Goal: Information Seeking & Learning: Learn about a topic

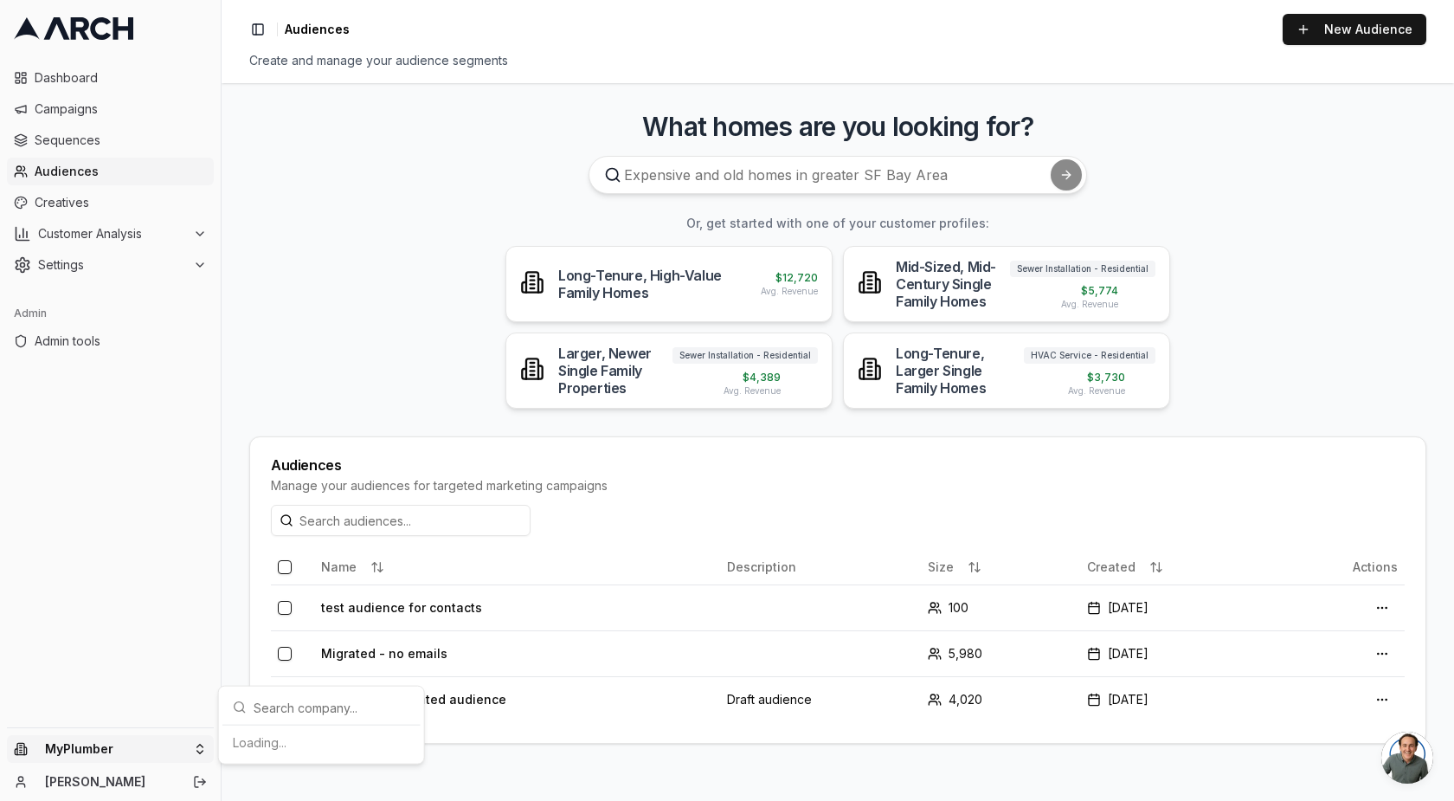
click at [76, 753] on html "Dashboard Campaigns Sequences Audiences Creatives Customer Analysis Settings Ad…" at bounding box center [727, 400] width 1454 height 801
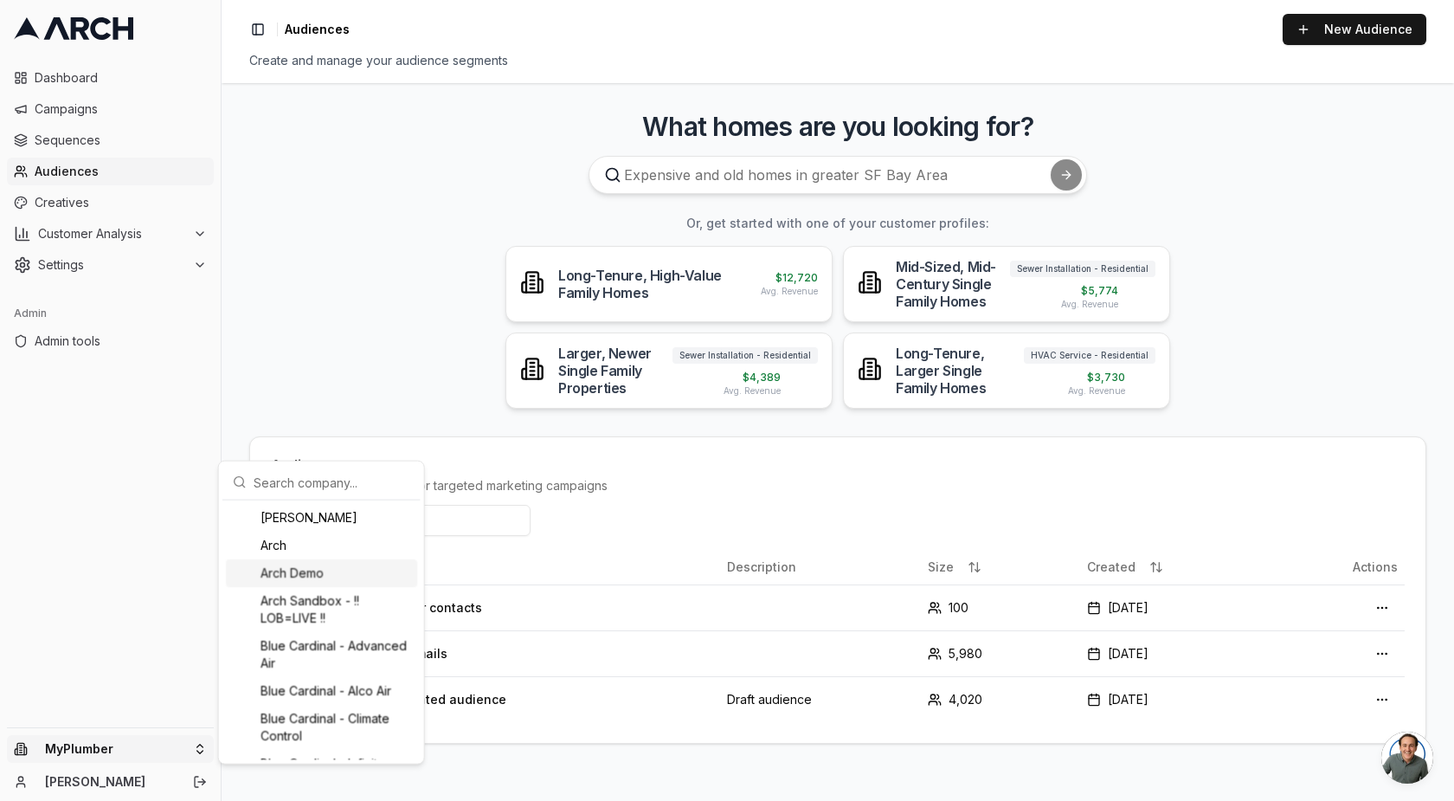
click at [278, 571] on div "Arch Demo" at bounding box center [321, 573] width 191 height 28
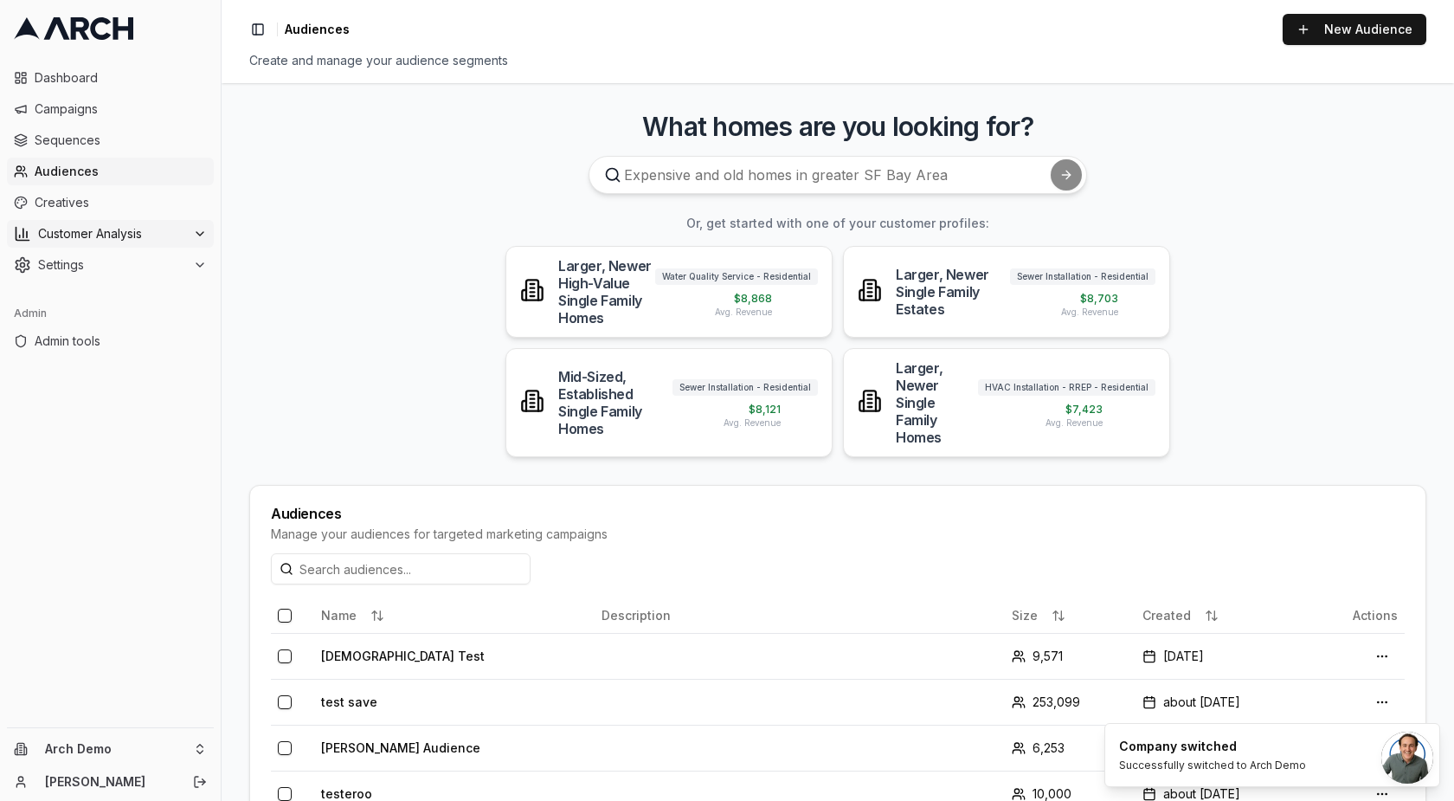
click at [113, 226] on span "Customer Analysis" at bounding box center [112, 233] width 148 height 17
click at [138, 293] on span "Customer Profiles" at bounding box center [113, 288] width 101 height 17
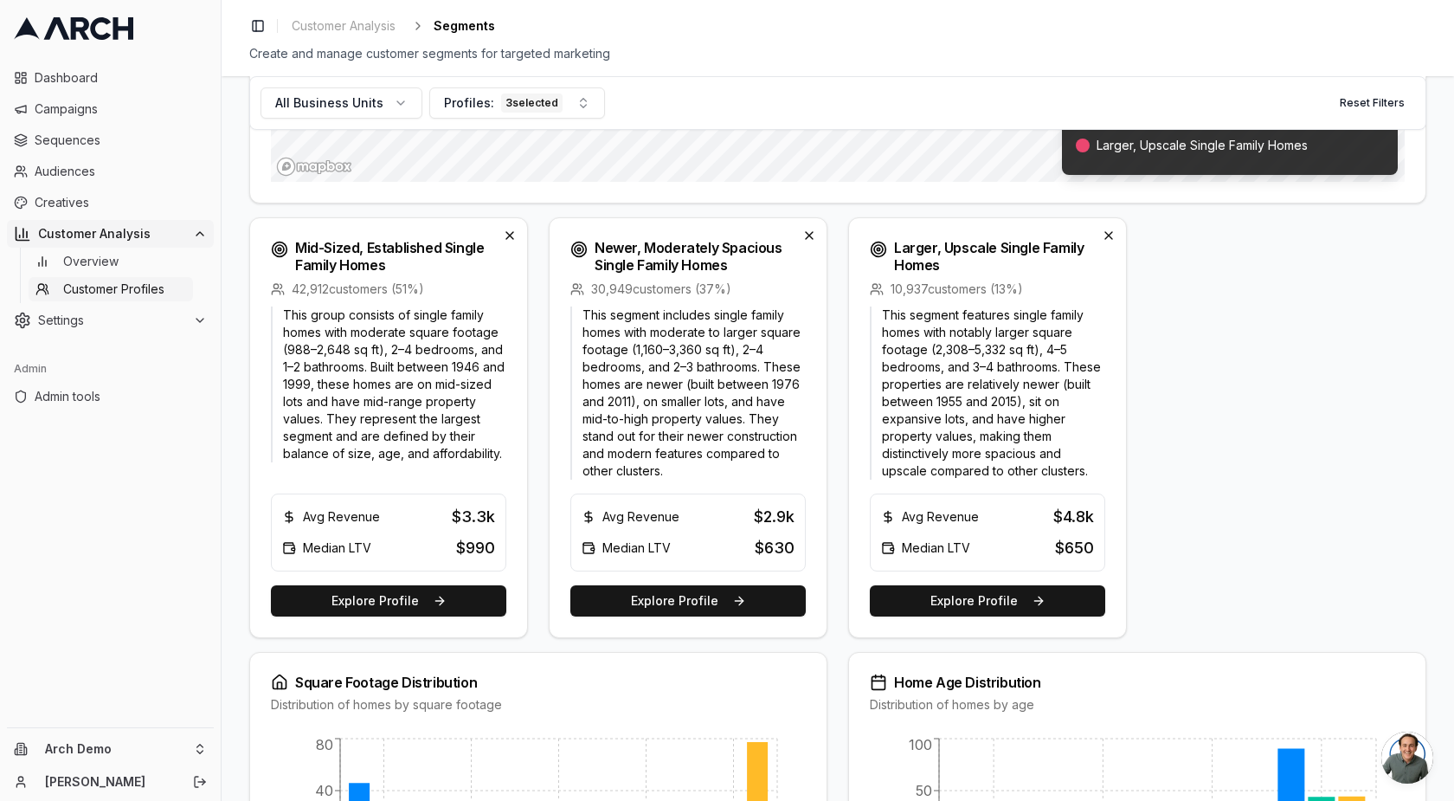
scroll to position [489, 0]
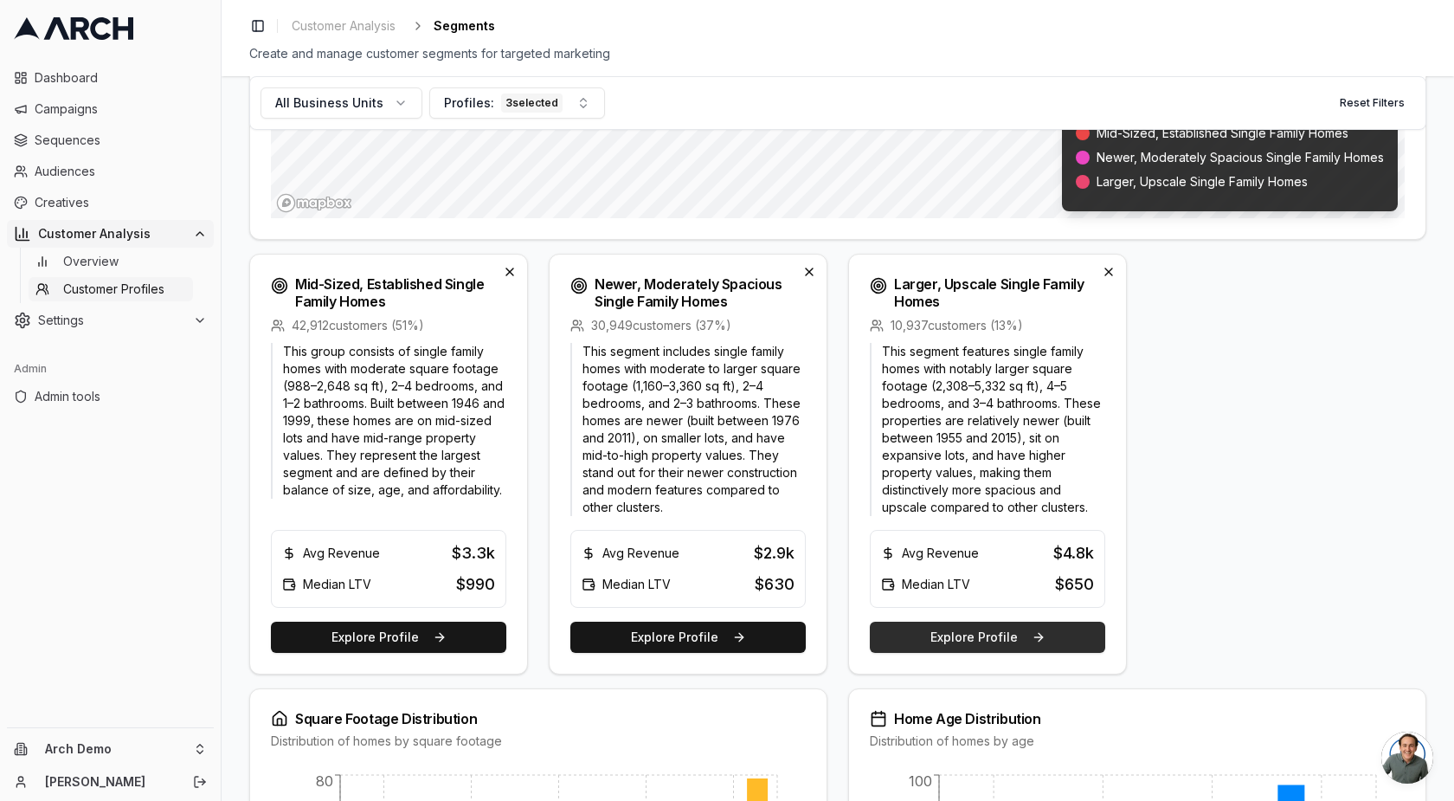
click at [1001, 645] on button "Explore Profile" at bounding box center [987, 636] width 235 height 31
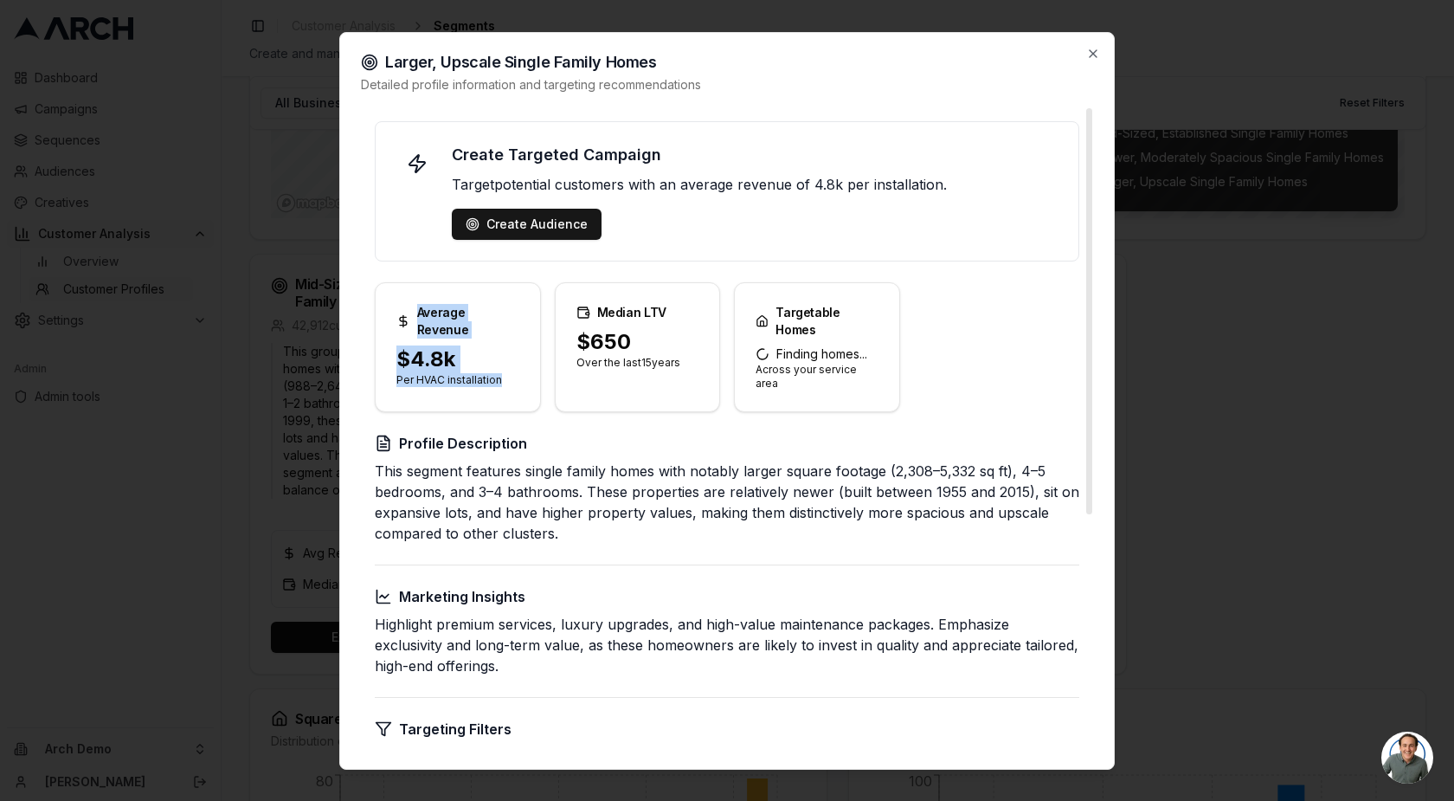
drag, startPoint x: 508, startPoint y: 357, endPoint x: 395, endPoint y: 312, distance: 121.7
click at [394, 312] on div "Average Revenue $4.8k Per HVAC installation" at bounding box center [458, 347] width 166 height 130
click at [467, 345] on div "$4.8k" at bounding box center [457, 359] width 123 height 28
click at [538, 225] on div "Create Audience" at bounding box center [527, 224] width 122 height 17
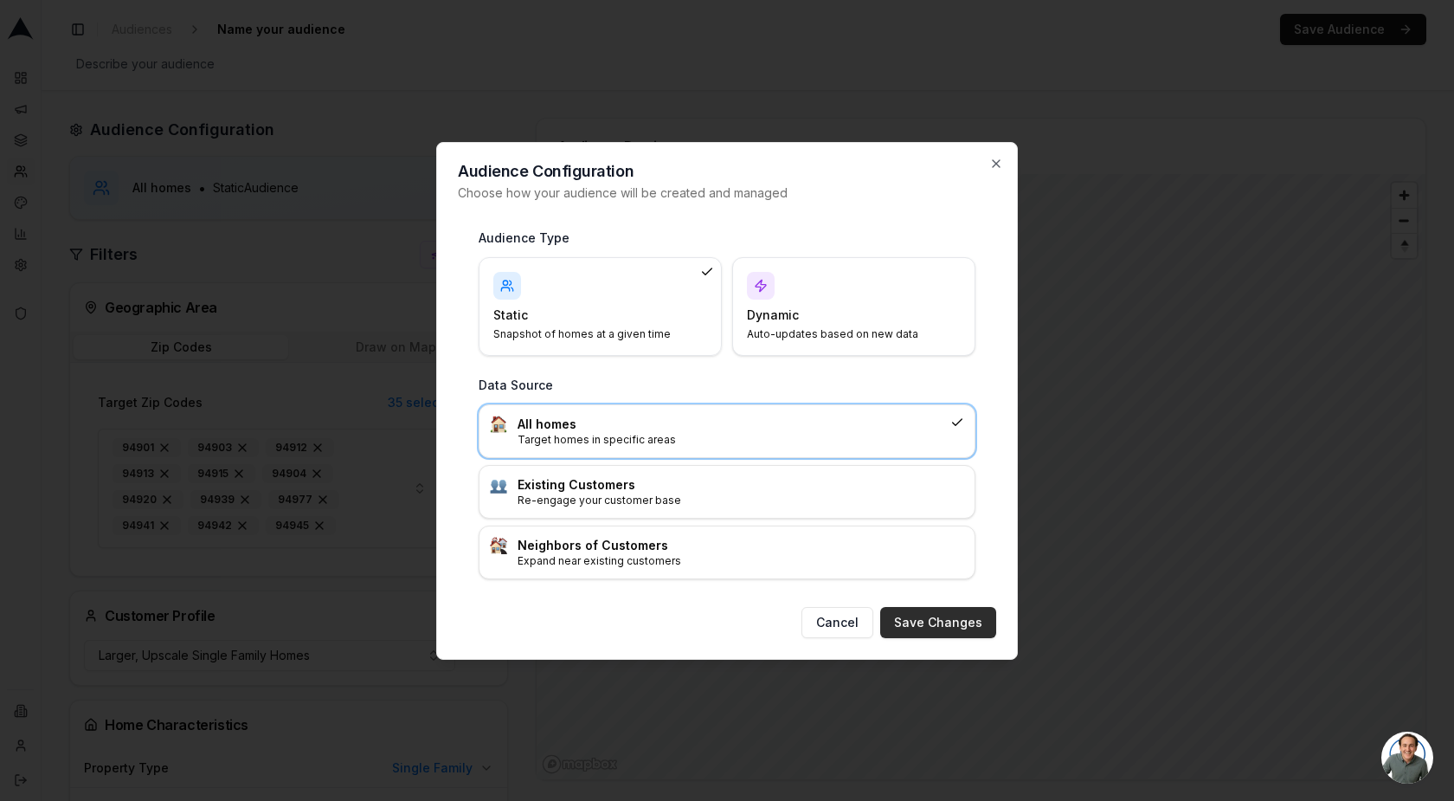
click at [976, 622] on button "Save Changes" at bounding box center [938, 622] width 116 height 31
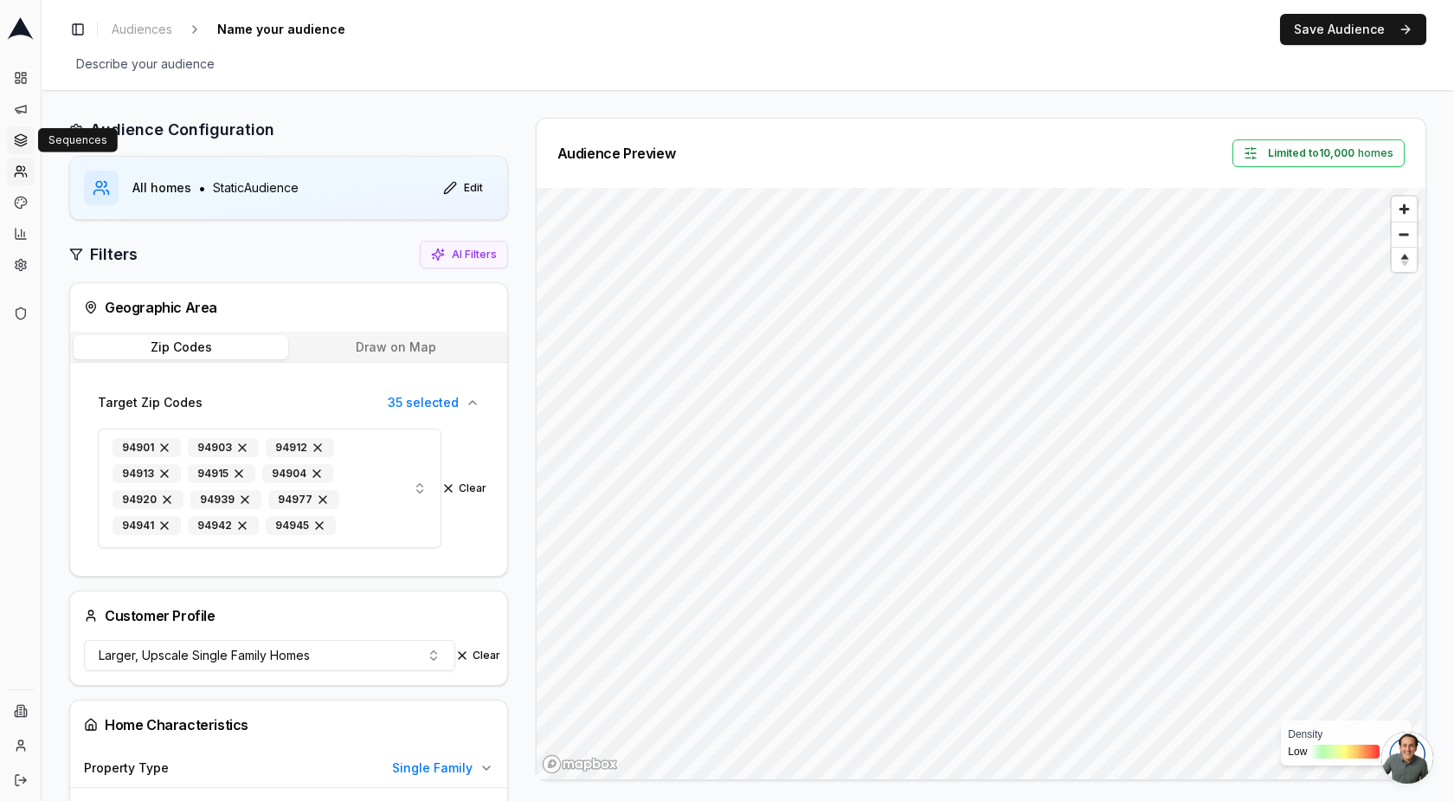
click at [25, 146] on icon at bounding box center [21, 140] width 14 height 14
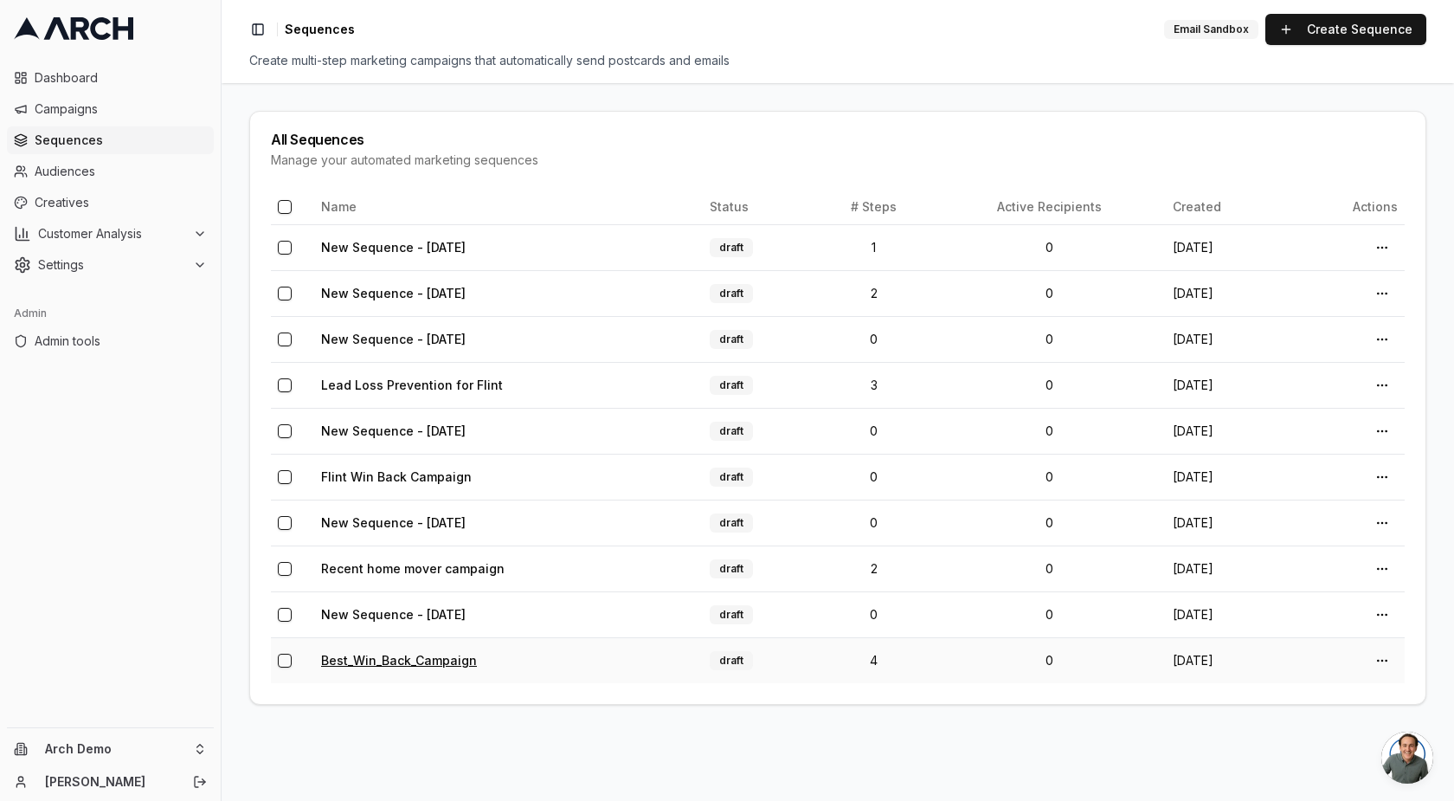
click at [433, 653] on link "Best_Win_Back_Campaign" at bounding box center [399, 660] width 156 height 15
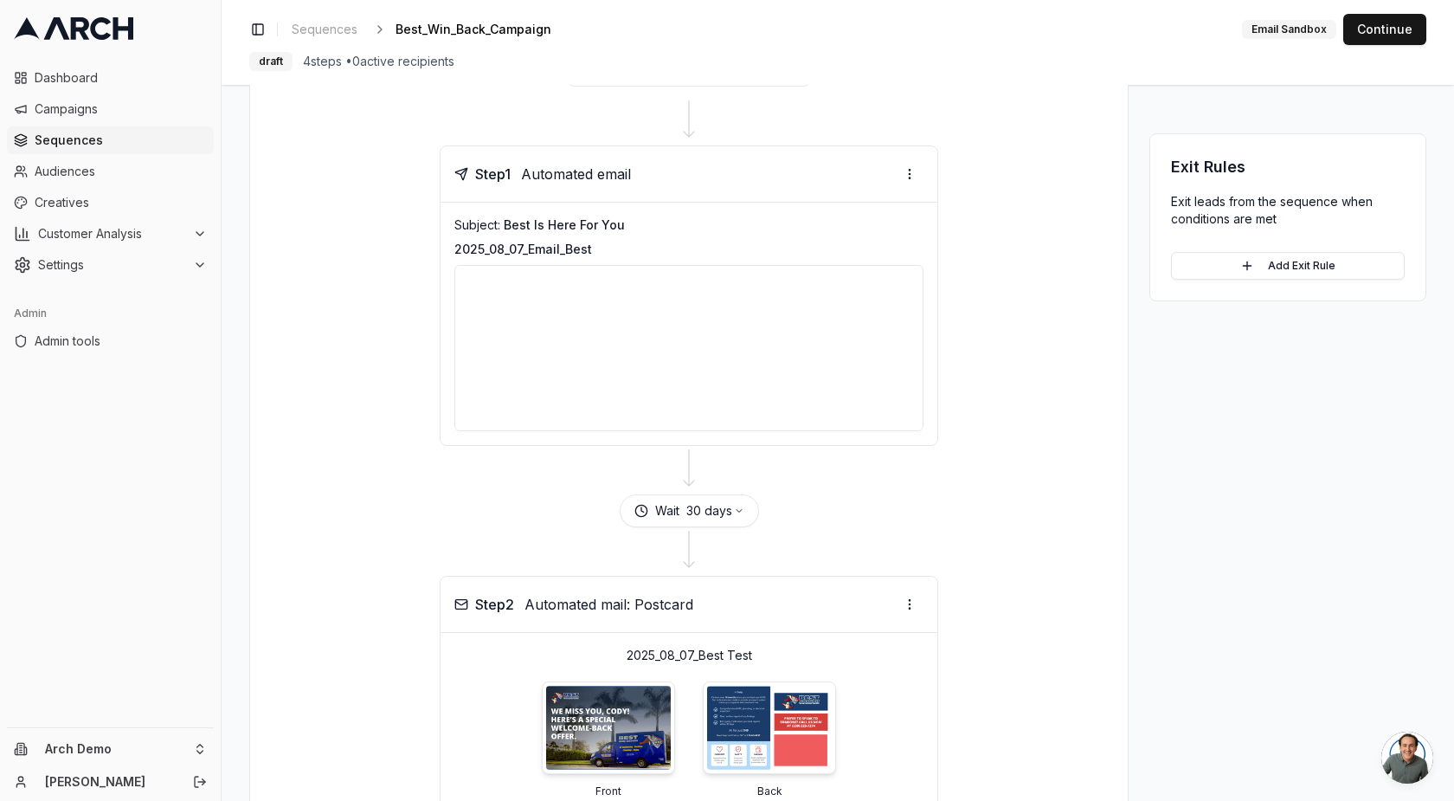
scroll to position [101, 0]
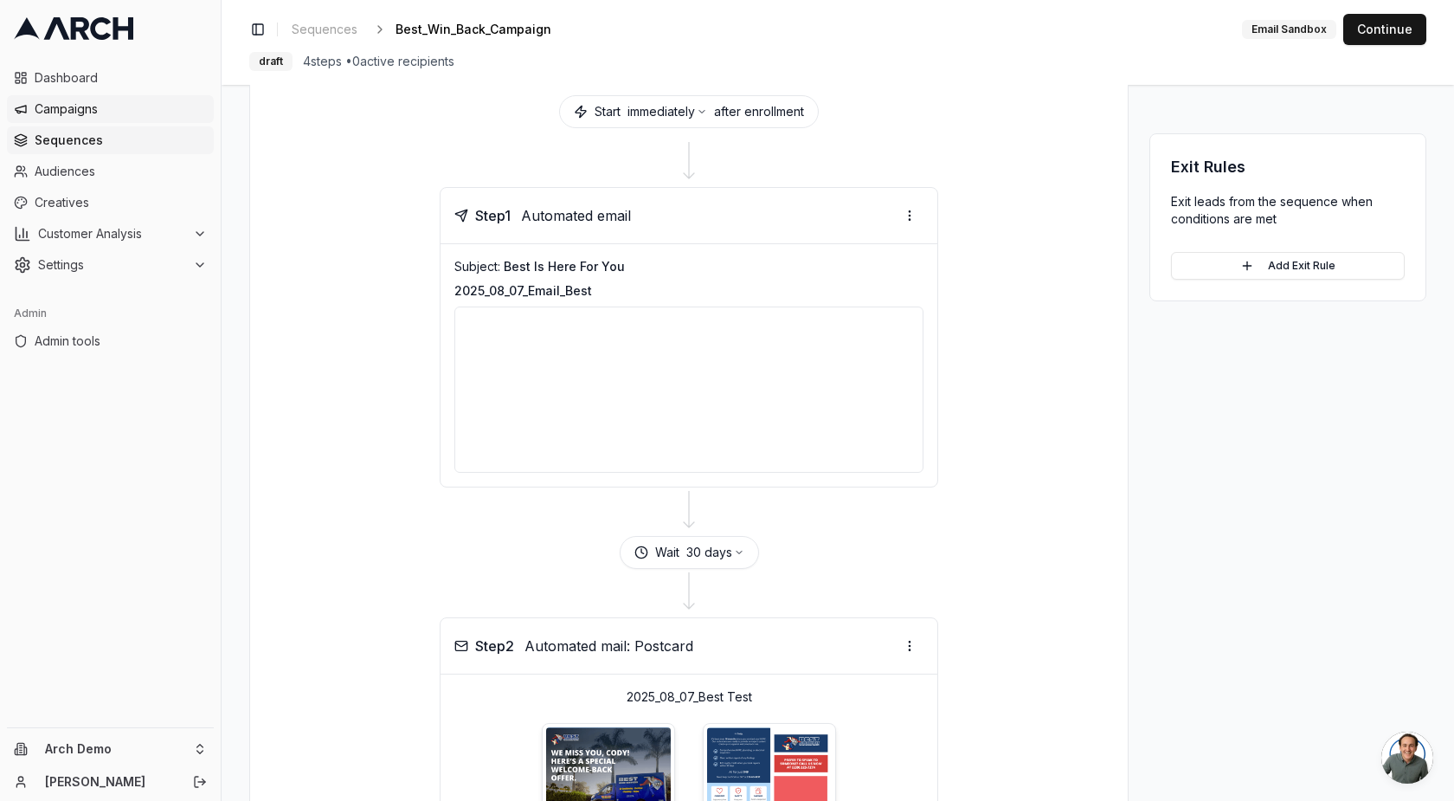
click at [94, 114] on span "Campaigns" at bounding box center [121, 108] width 172 height 17
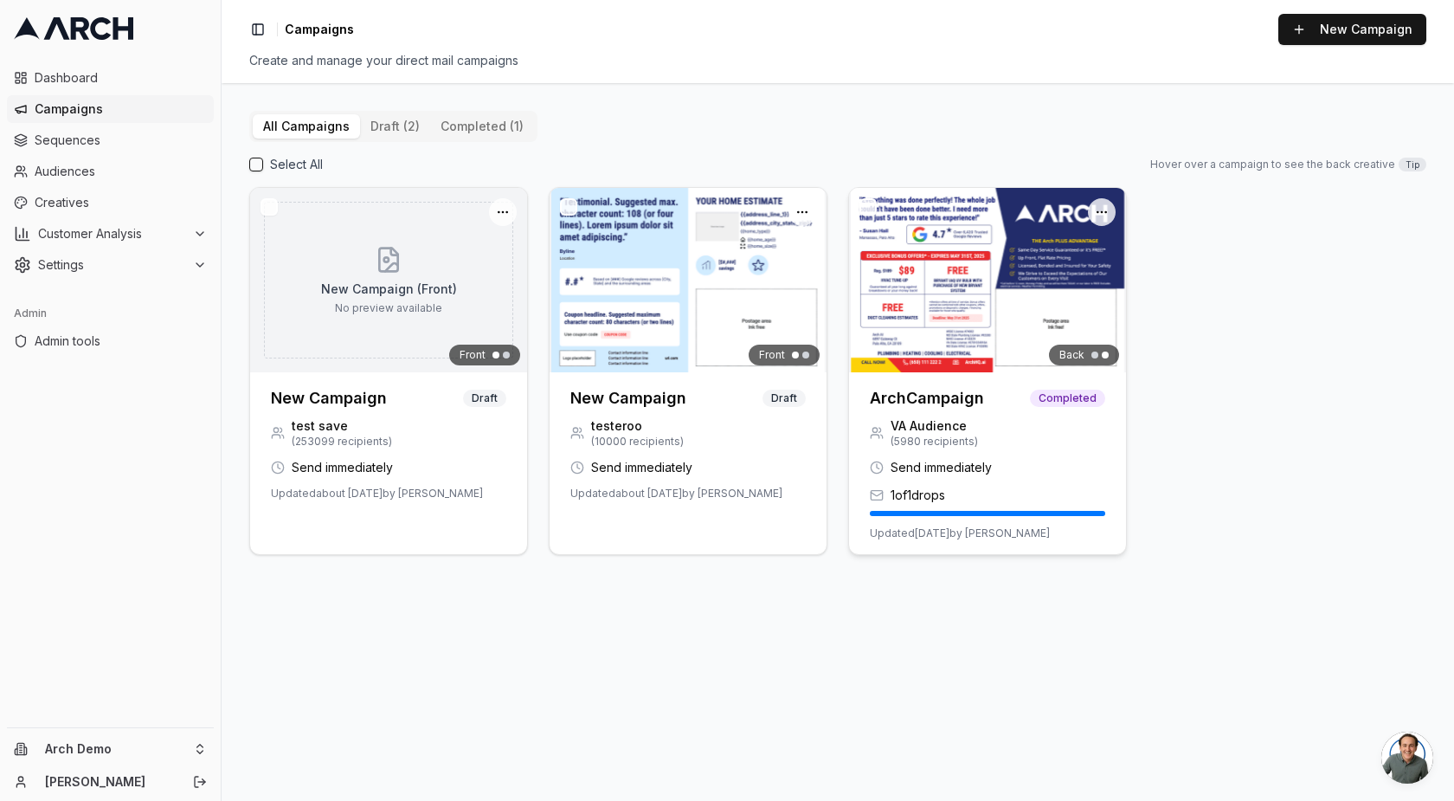
click at [916, 396] on h3 "ArchCampaign" at bounding box center [927, 398] width 114 height 24
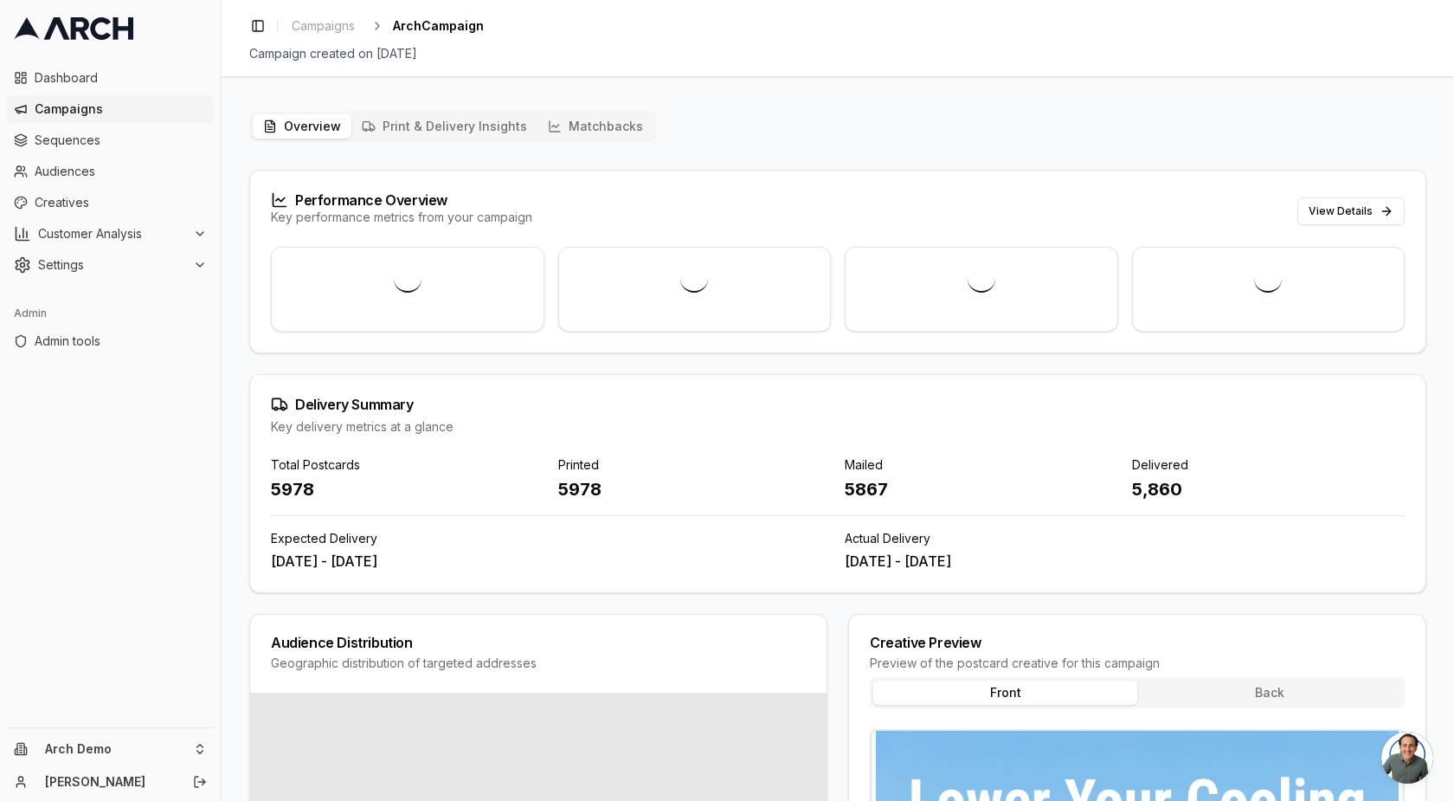
click at [583, 125] on button "Matchbacks" at bounding box center [596, 126] width 116 height 24
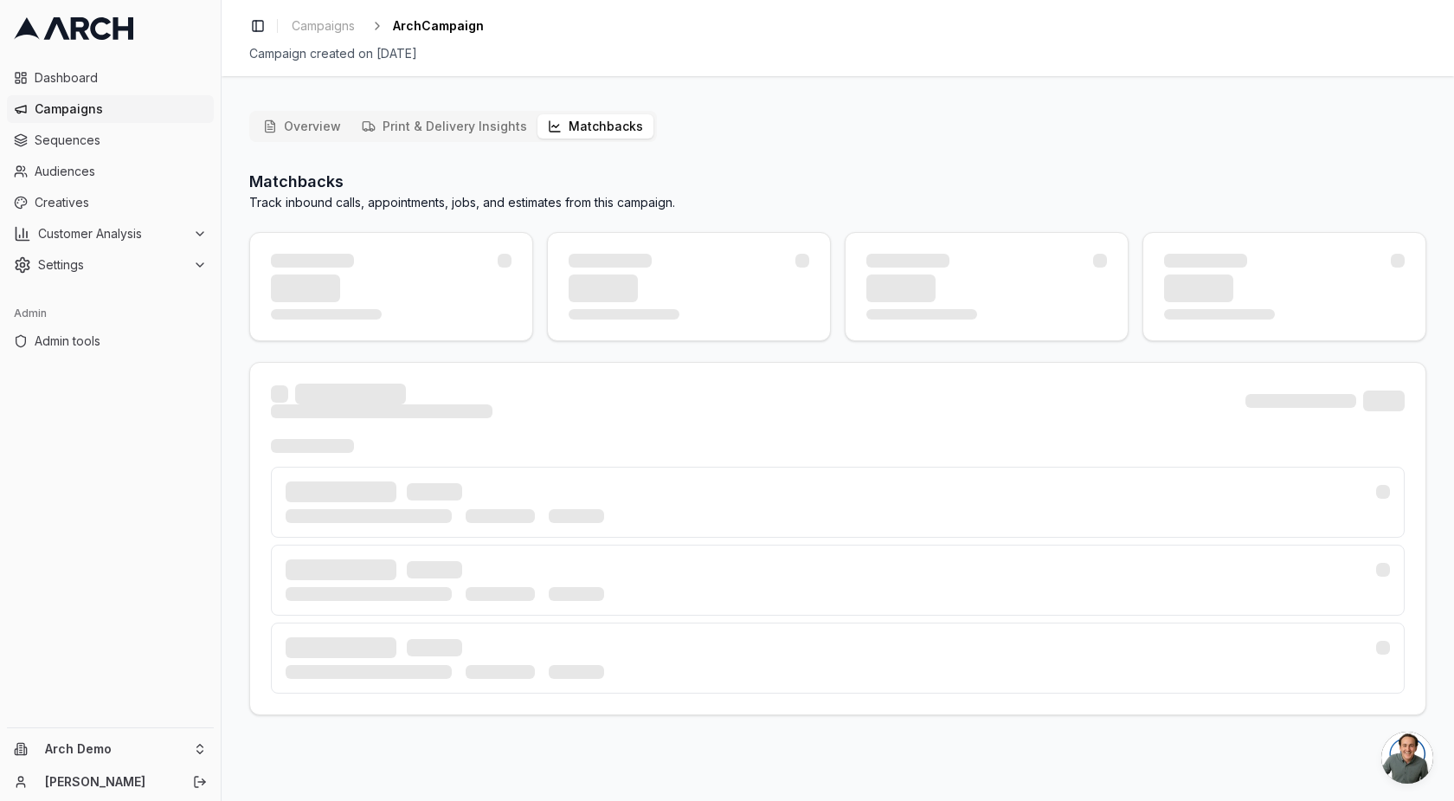
click at [295, 119] on button "Overview" at bounding box center [302, 126] width 99 height 24
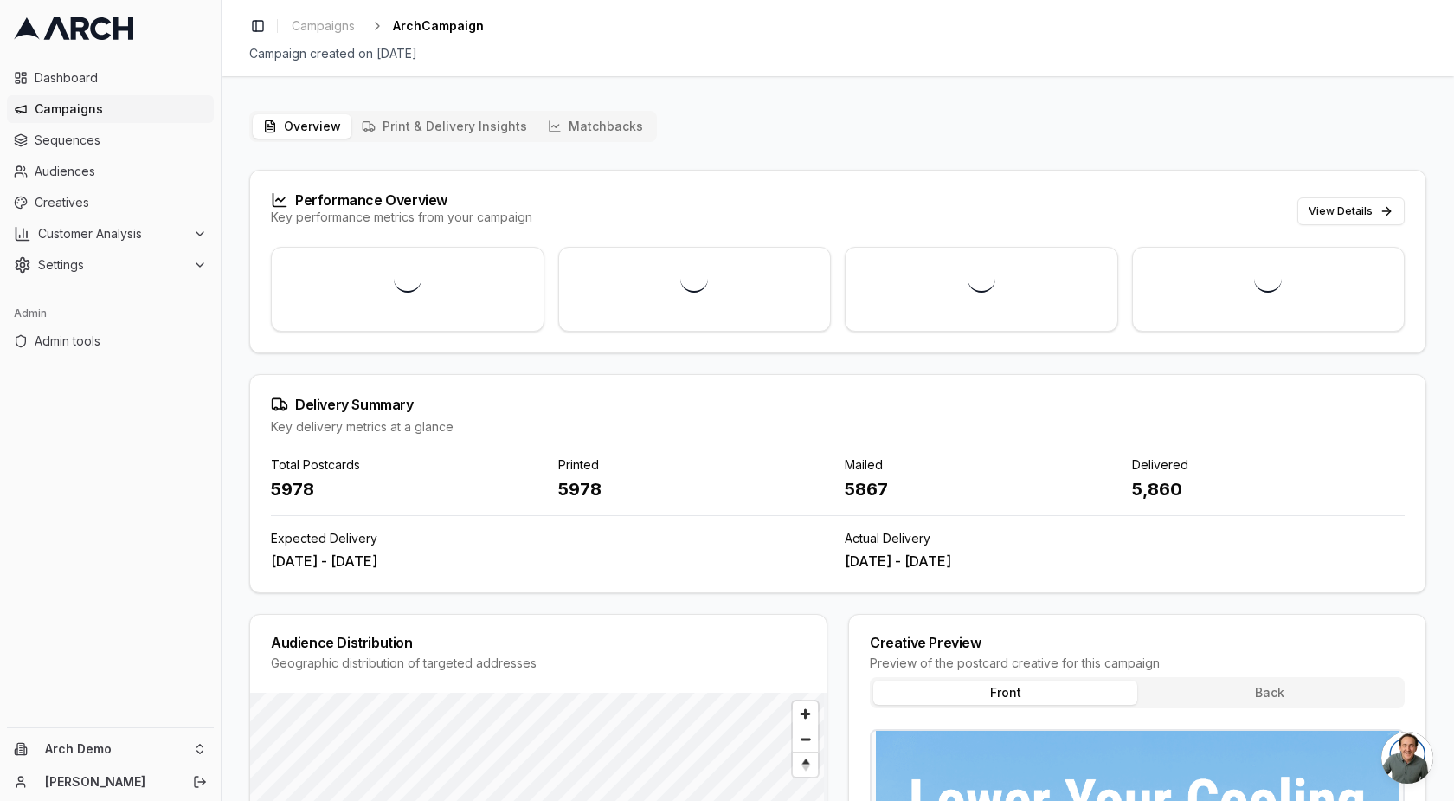
scroll to position [328, 0]
